Goal: Register for event/course: Sign up to attend an event or enroll in a course

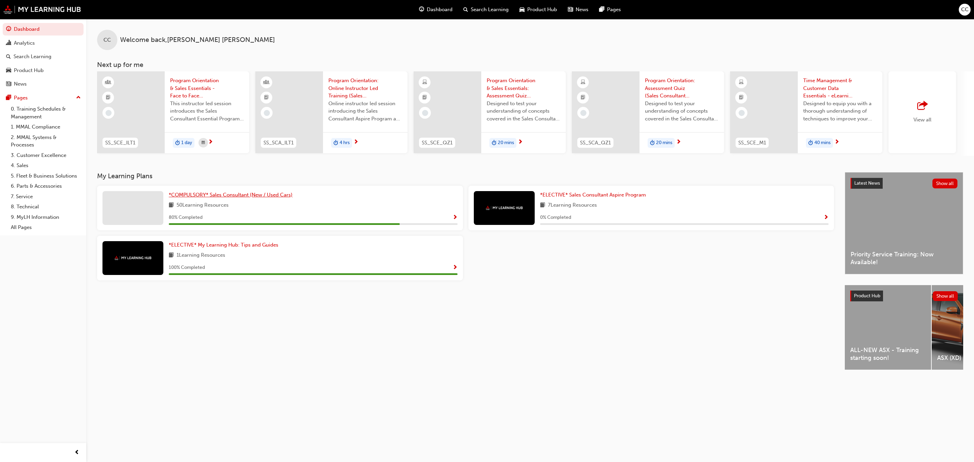
click at [267, 198] on span "*COMPULSORY* Sales Consultant (New / Used Cars)" at bounding box center [231, 195] width 124 height 6
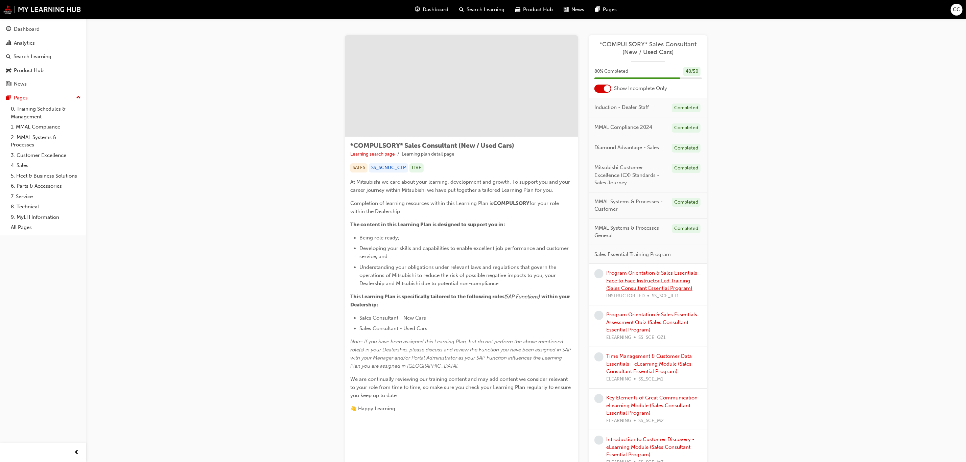
click at [664, 278] on link "Program Orientation & Sales Essentials - Face to Face Instructor Led Training (…" at bounding box center [653, 280] width 95 height 21
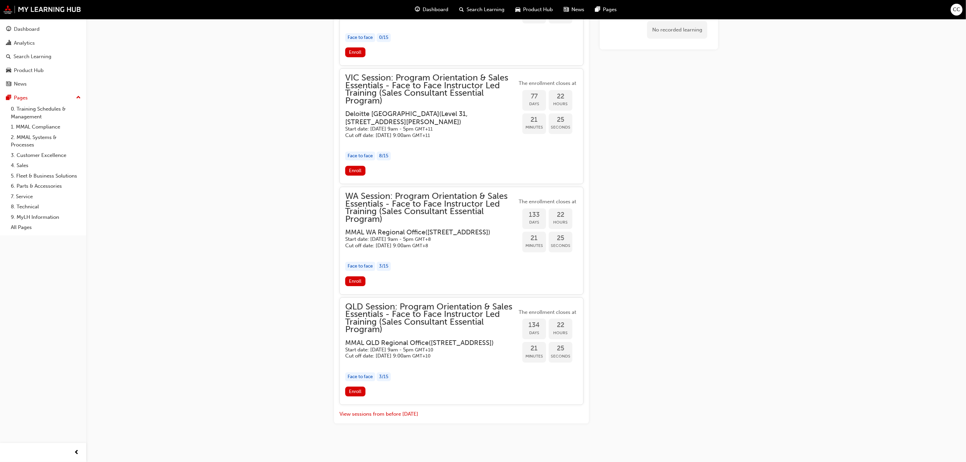
scroll to position [1504, 0]
click at [357, 394] on span "Enroll" at bounding box center [355, 391] width 13 height 6
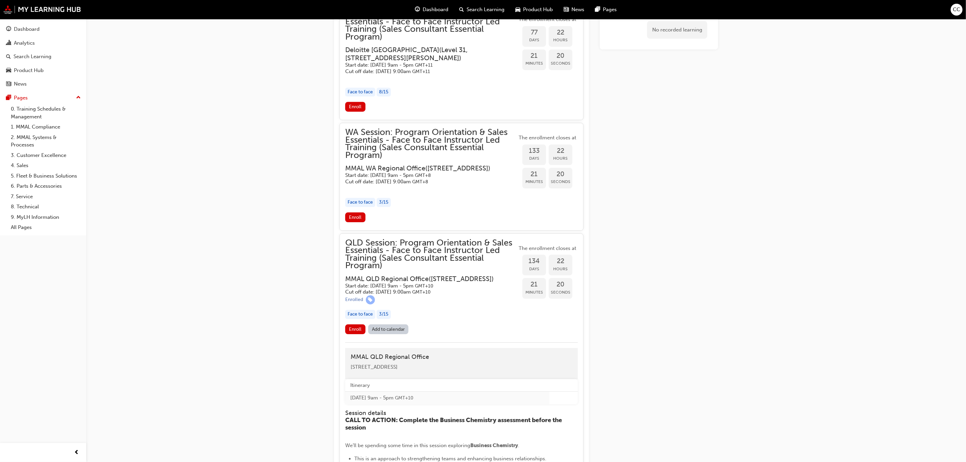
scroll to position [1555, 0]
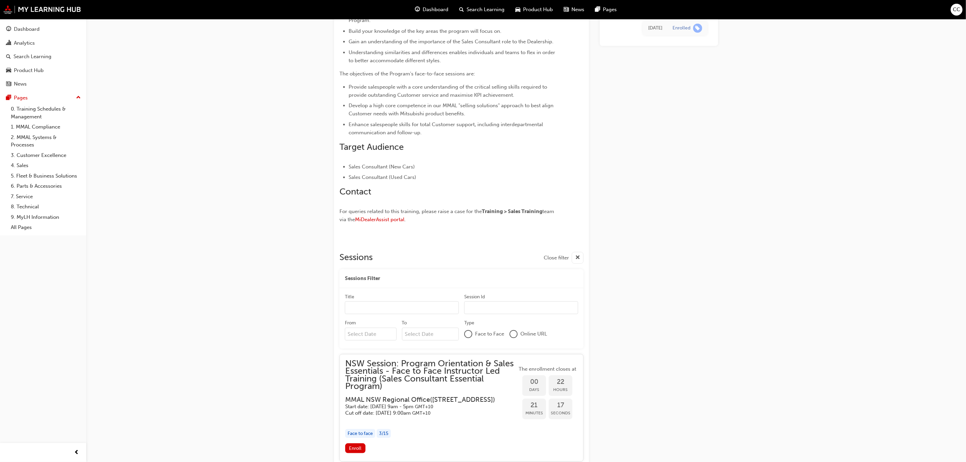
scroll to position [490, 0]
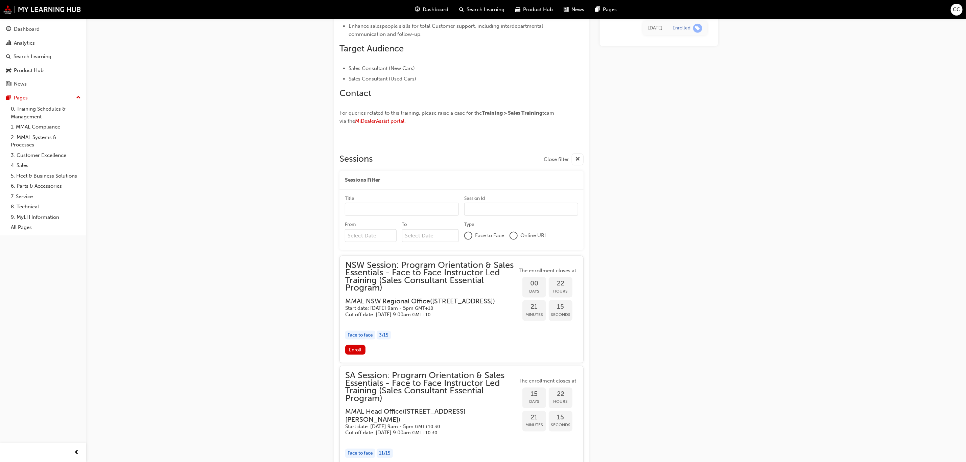
click at [385, 208] on input "Title" at bounding box center [402, 209] width 114 height 13
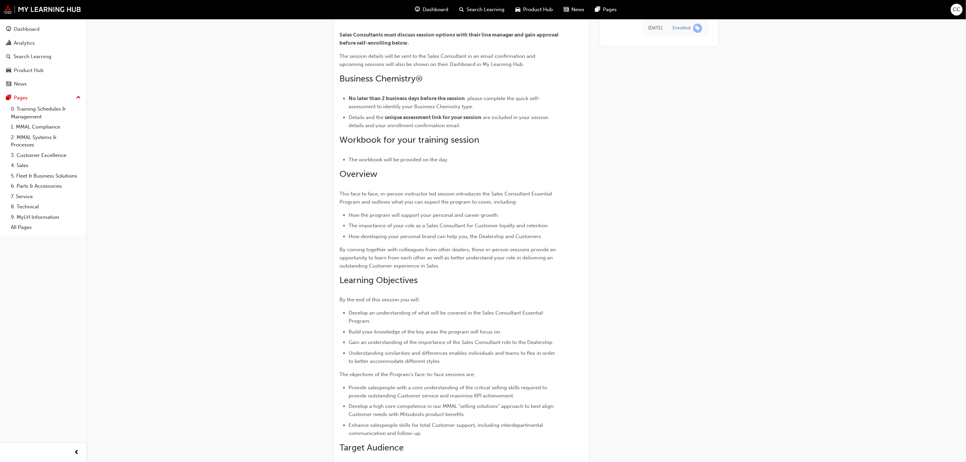
scroll to position [0, 0]
